Goal: Check status: Check status

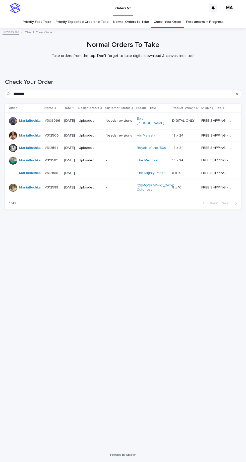
scroll to position [16, 0]
click at [170, 16] on link "Check Your Order" at bounding box center [168, 22] width 28 height 12
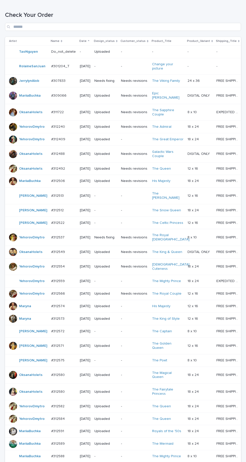
scroll to position [168, 0]
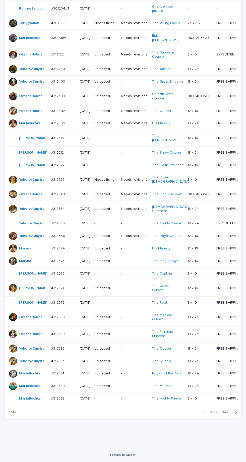
click at [235, 415] on icon "button" at bounding box center [236, 412] width 2 height 5
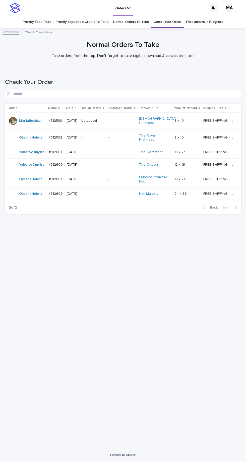
click at [100, 181] on p "-" at bounding box center [92, 179] width 23 height 4
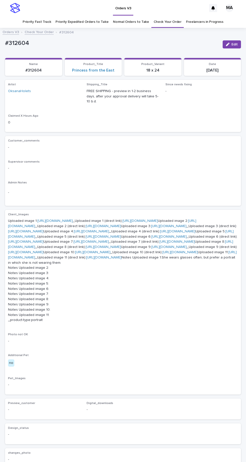
click at [72, 219] on link "[URL][DOMAIN_NAME]" at bounding box center [54, 221] width 35 height 4
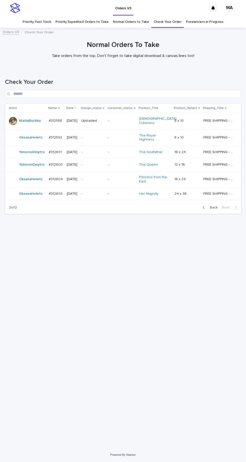
click at [104, 191] on div "-" at bounding box center [92, 194] width 23 height 8
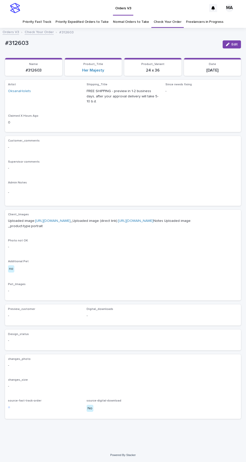
click at [71, 219] on link "[URL][DOMAIN_NAME]" at bounding box center [52, 221] width 35 height 4
